Goal: Manage account settings

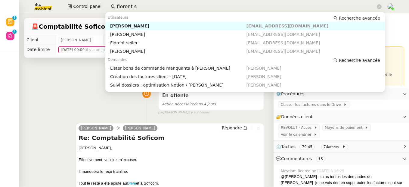
click at [143, 26] on div "[PERSON_NAME]" at bounding box center [178, 25] width 136 height 5
type input "florent s"
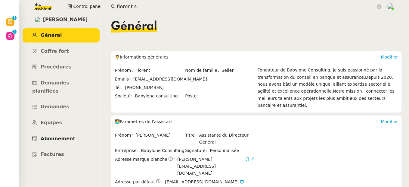
click at [57, 136] on span "Abonnement" at bounding box center [58, 139] width 35 height 6
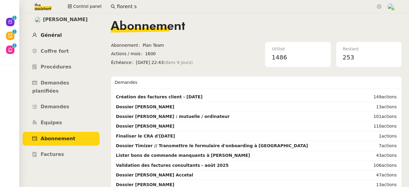
click at [55, 37] on span "Général" at bounding box center [51, 35] width 21 height 6
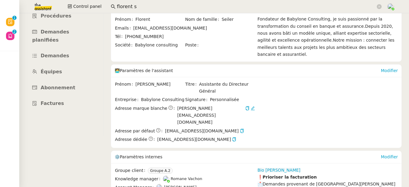
scroll to position [57, 0]
